Goal: Complete application form

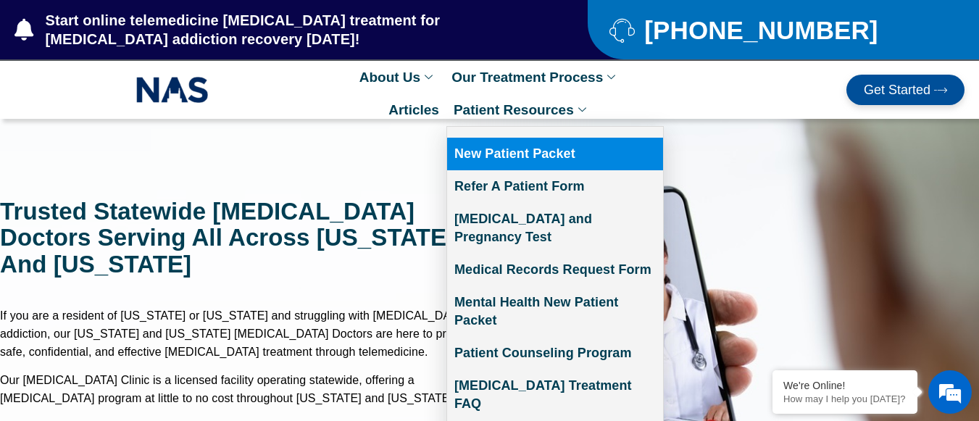
click at [556, 160] on link "New Patient Packet" at bounding box center [555, 154] width 216 height 33
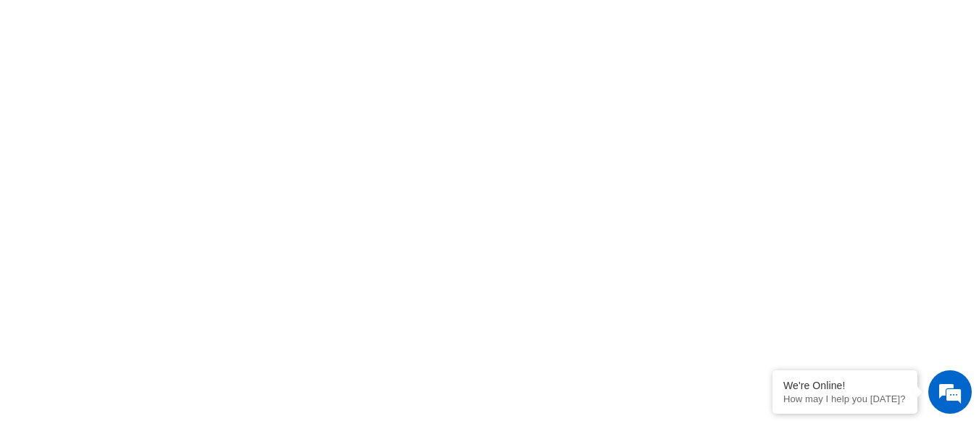
scroll to position [928, 0]
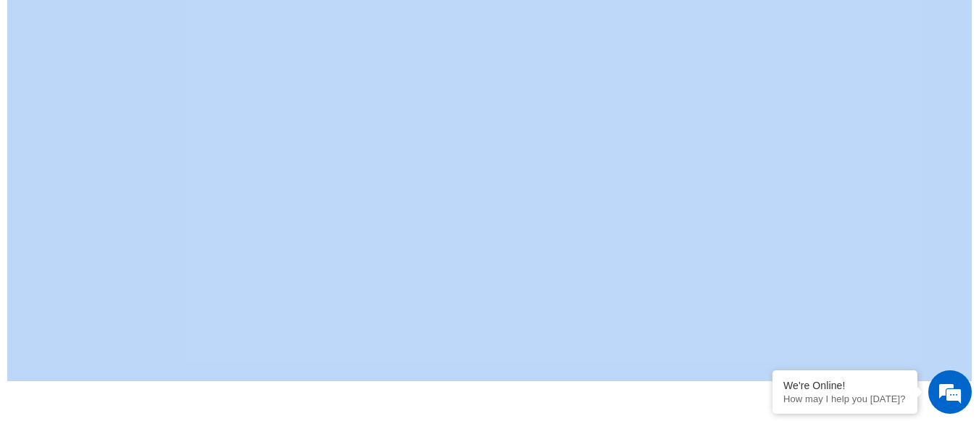
drag, startPoint x: 215, startPoint y: 408, endPoint x: 525, endPoint y: 380, distance: 311.4
click at [525, 380] on body "Skip to content Start online telemedicine suboxone treatment for opioid addicti…" at bounding box center [489, 393] width 979 height 2642
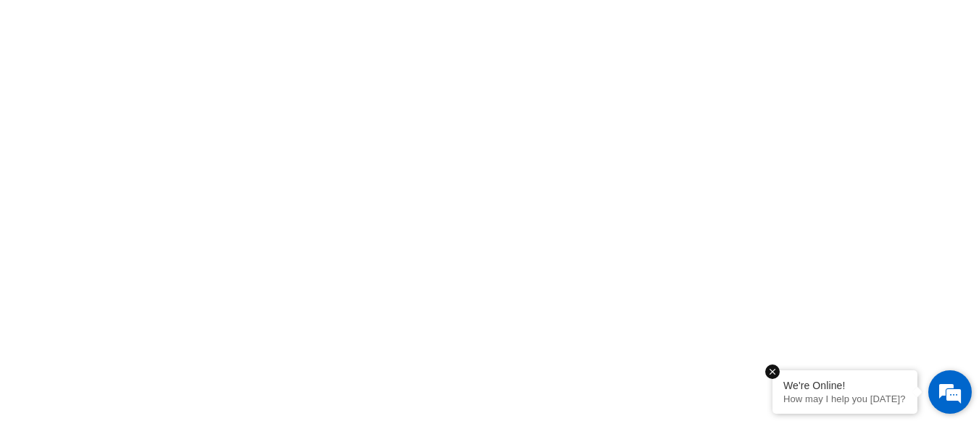
click at [827, 388] on div "We're Online!" at bounding box center [844, 386] width 123 height 12
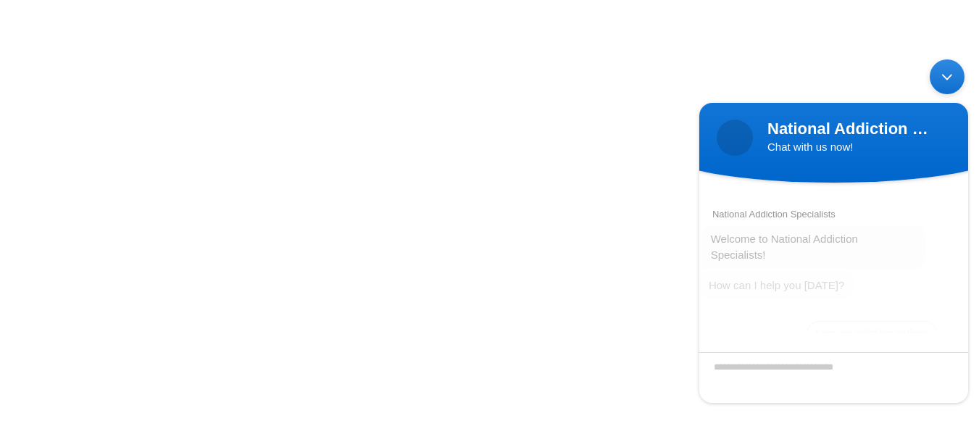
scroll to position [57, 0]
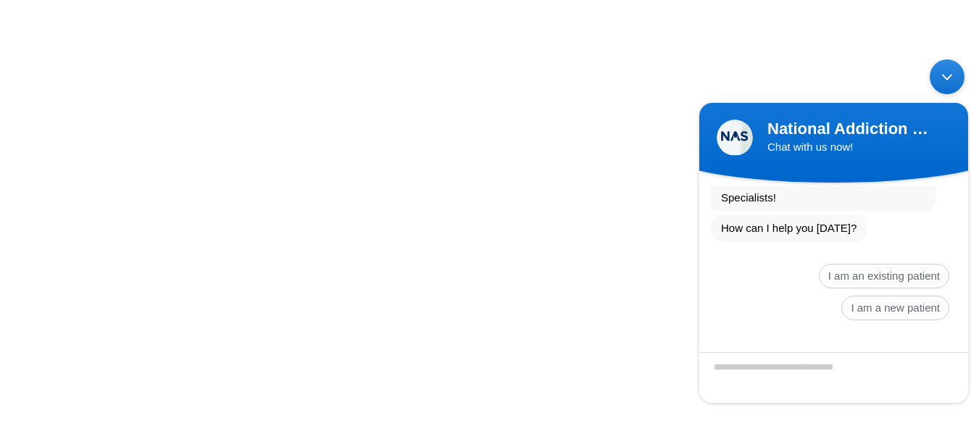
click at [949, 84] on div "Minimize live chat window" at bounding box center [947, 76] width 35 height 35
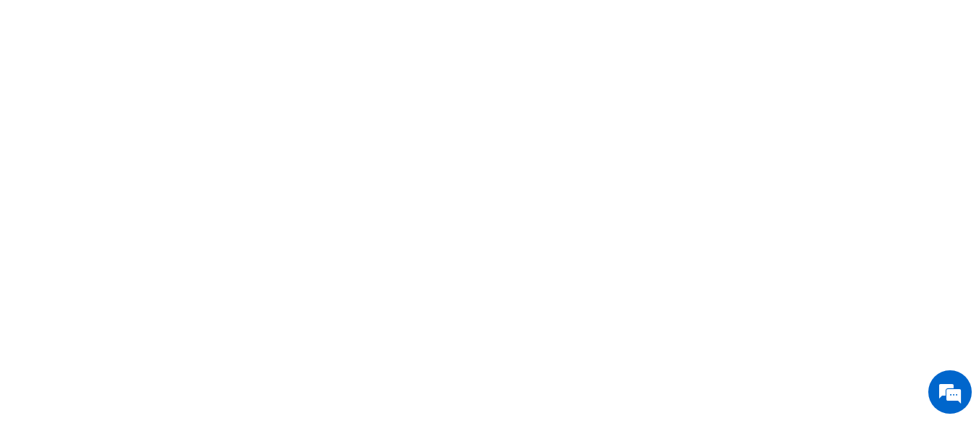
scroll to position [2400, 0]
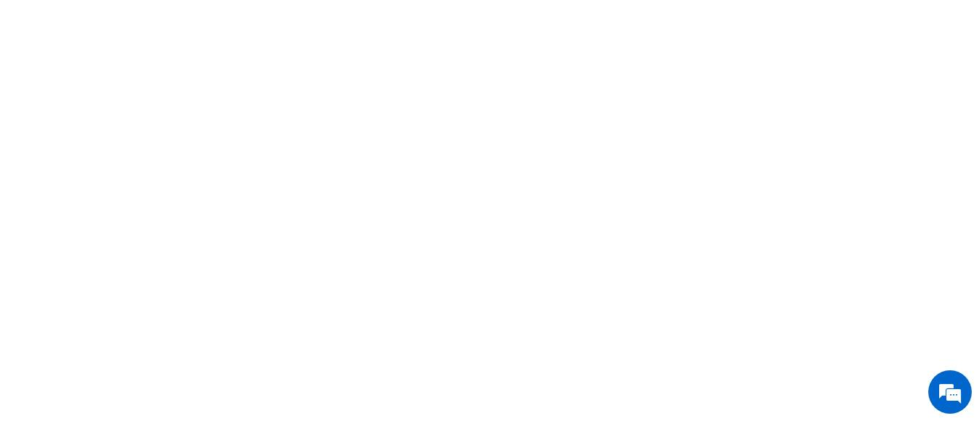
click at [978, 409] on div "click here to fill-out new patient packet form to get started with Suboxone Tre…" at bounding box center [489, 246] width 979 height 2201
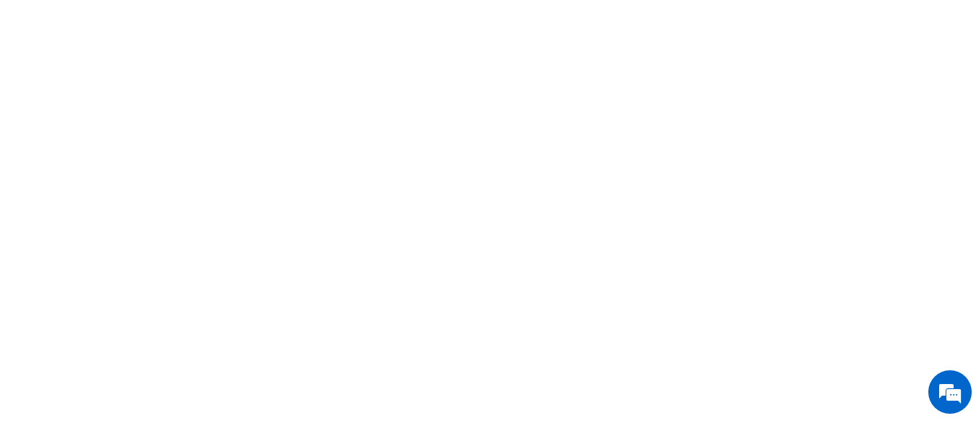
scroll to position [1719, 0]
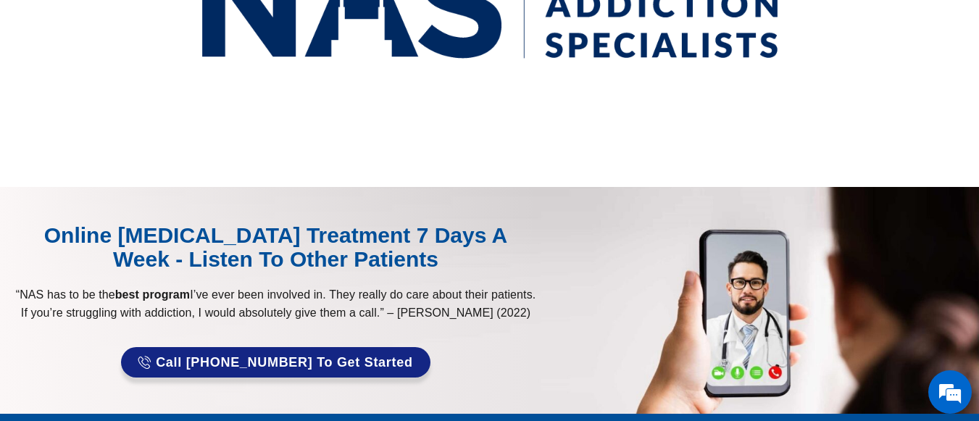
scroll to position [449, 0]
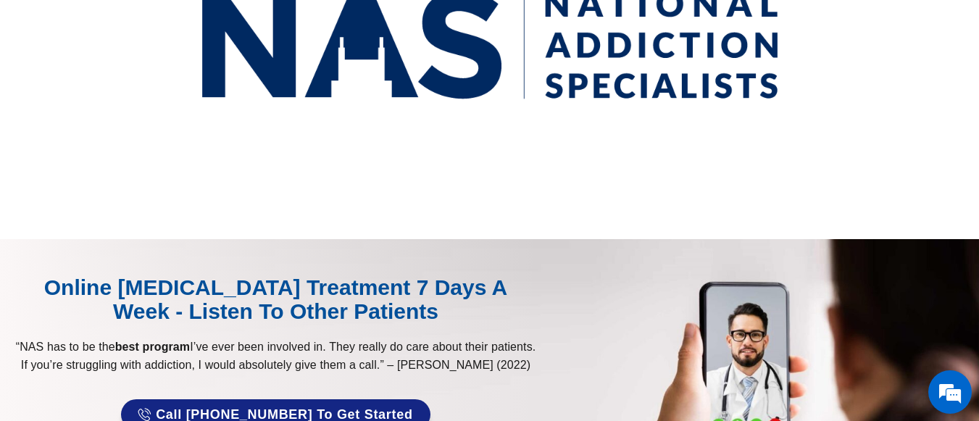
scroll to position [484, 0]
